Goal: Transaction & Acquisition: Purchase product/service

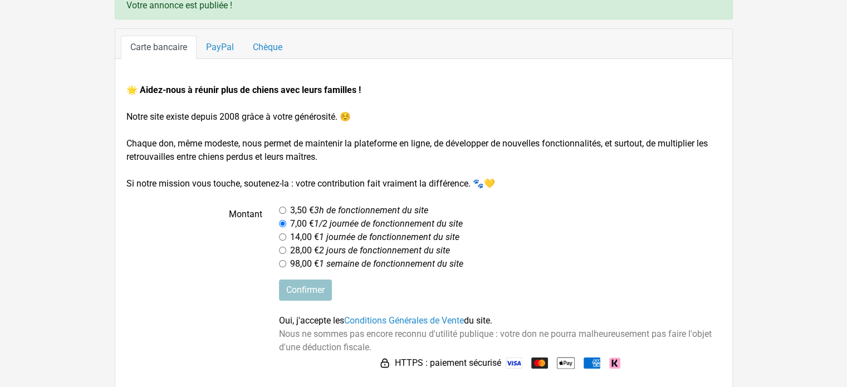
scroll to position [91, 0]
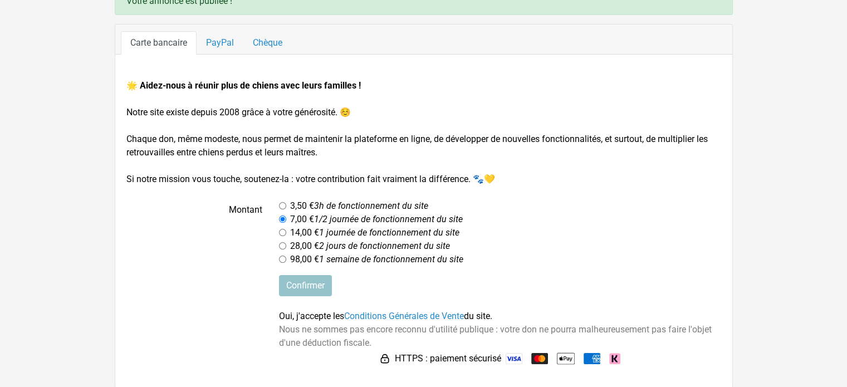
click at [281, 207] on input "radio" at bounding box center [282, 205] width 7 height 7
radio input "true"
drag, startPoint x: 520, startPoint y: 242, endPoint x: 341, endPoint y: 260, distance: 179.5
click at [430, 250] on div "28,00 € 2 jours de fonctionnement du site" at bounding box center [500, 245] width 442 height 13
drag, startPoint x: 377, startPoint y: 286, endPoint x: 278, endPoint y: 286, distance: 99.1
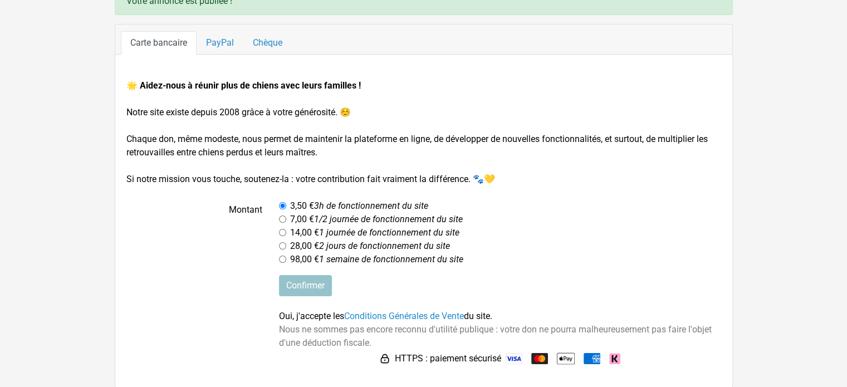
click at [374, 286] on div "Confirmer Oui, j'accepte les Conditions Générales de Vente du site. Nous ne som…" at bounding box center [499, 321] width 459 height 92
click at [268, 281] on label at bounding box center [194, 321] width 153 height 92
click at [293, 294] on div "Confirmer Oui, j'accepte les Conditions Générales de Vente du site. Nous ne som…" at bounding box center [499, 321] width 459 height 92
click at [297, 291] on input "Confirmer" at bounding box center [305, 285] width 53 height 21
click at [227, 42] on link "PayPal" at bounding box center [219, 42] width 47 height 23
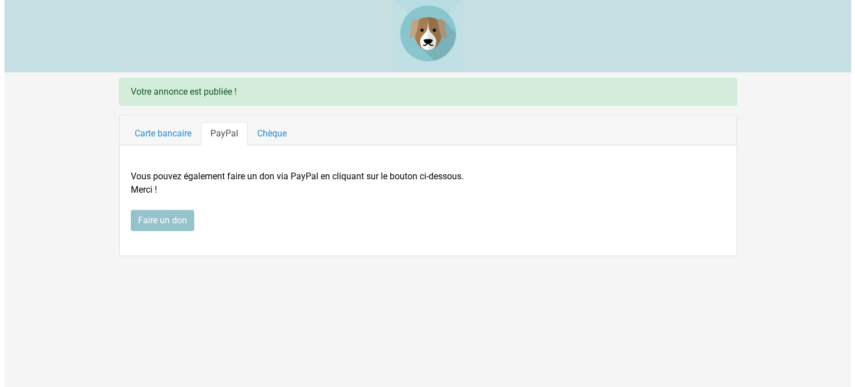
scroll to position [0, 0]
click at [274, 135] on link "Chèque" at bounding box center [271, 133] width 48 height 23
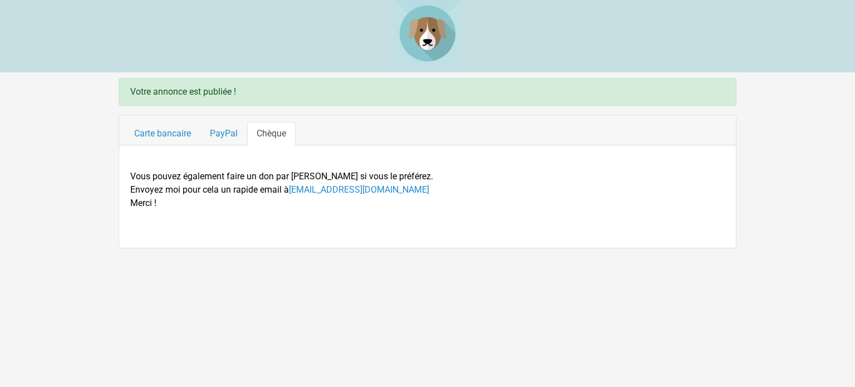
click at [257, 202] on p "Vous pouvez également faire un don par [PERSON_NAME] si vous le préférez. Envoy…" at bounding box center [427, 190] width 594 height 40
